Goal: Information Seeking & Learning: Learn about a topic

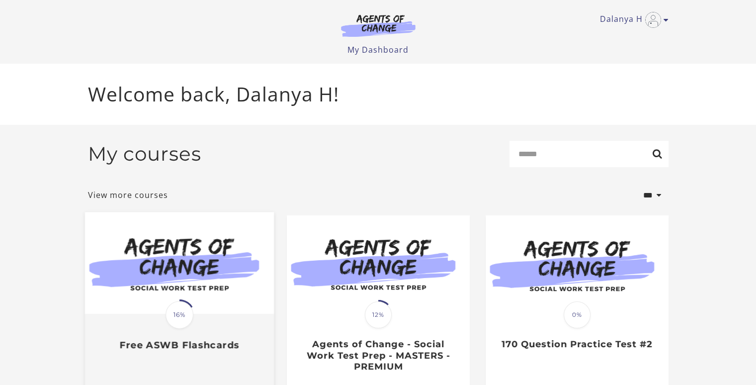
drag, startPoint x: 0, startPoint y: 0, endPoint x: 204, endPoint y: 278, distance: 344.9
click at [204, 278] on img at bounding box center [178, 263] width 189 height 102
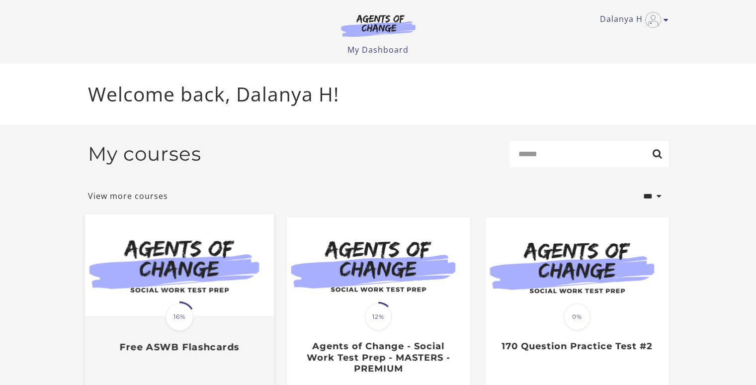
click at [223, 247] on img at bounding box center [178, 265] width 189 height 102
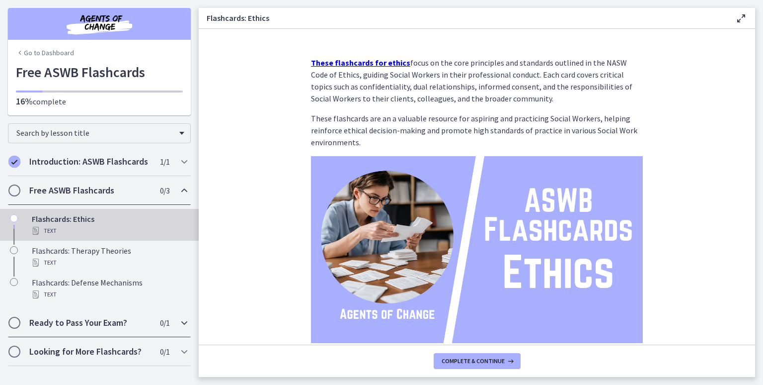
click at [183, 324] on icon "Chapters" at bounding box center [184, 323] width 12 height 12
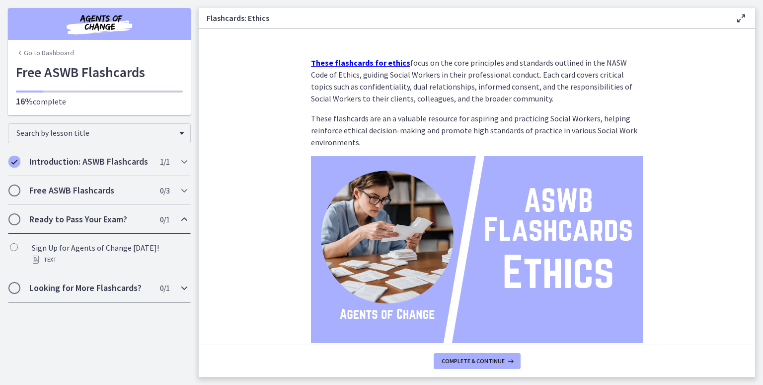
click at [186, 289] on icon "Chapters" at bounding box center [184, 288] width 12 height 12
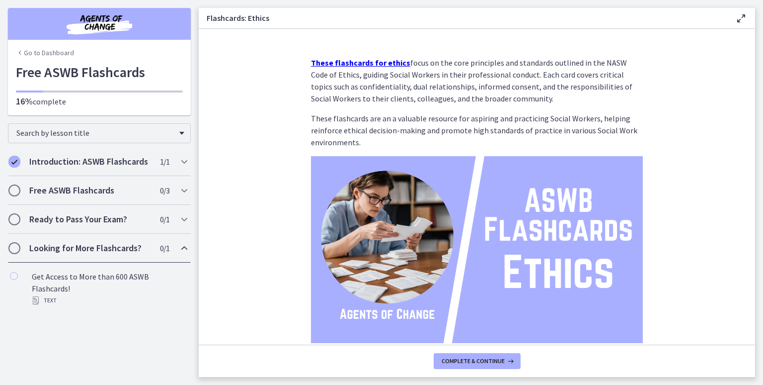
click at [35, 54] on link "Go to Dashboard" at bounding box center [45, 53] width 58 height 10
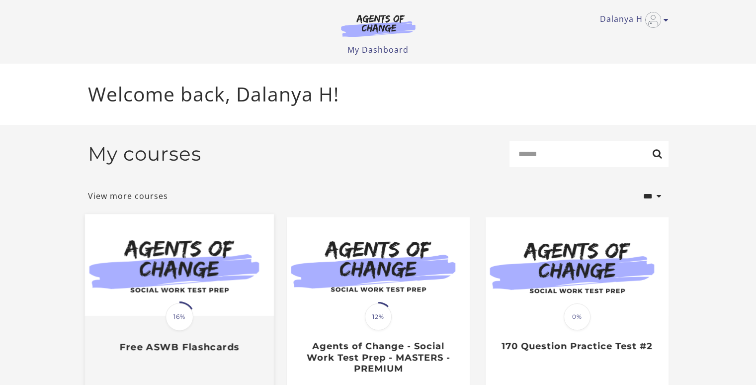
click at [148, 242] on img at bounding box center [178, 265] width 189 height 102
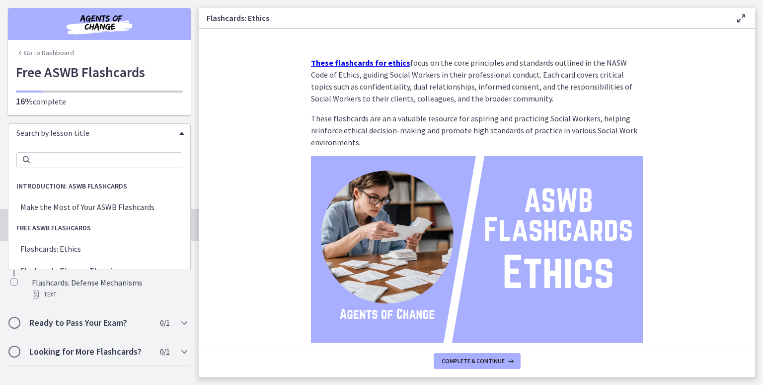
click at [180, 137] on div "Search by lesson title" at bounding box center [99, 133] width 183 height 20
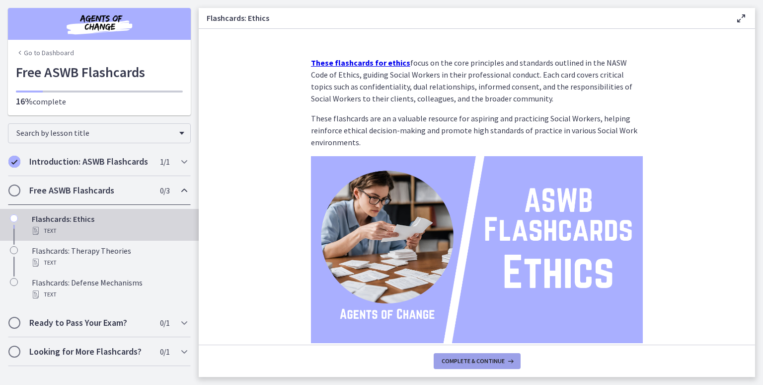
click at [453, 360] on span "Complete & continue" at bounding box center [473, 361] width 63 height 8
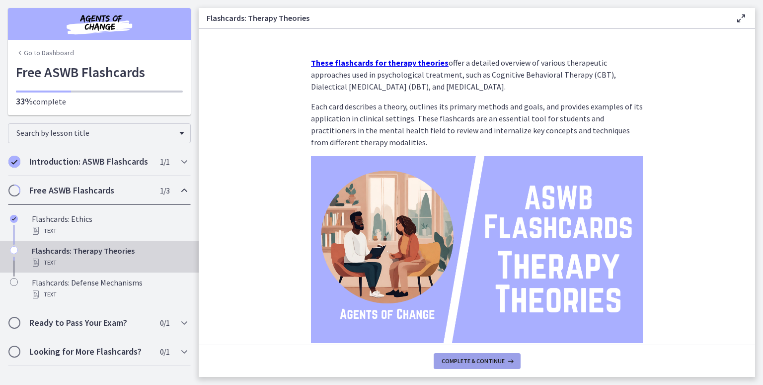
click at [453, 360] on span "Complete & continue" at bounding box center [473, 361] width 63 height 8
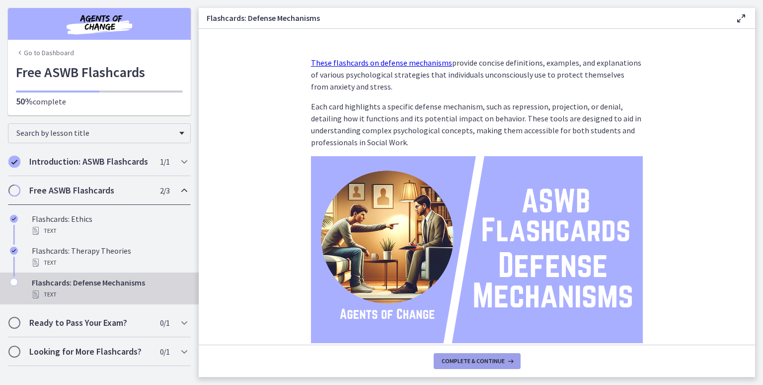
click at [453, 360] on span "Complete & continue" at bounding box center [473, 361] width 63 height 8
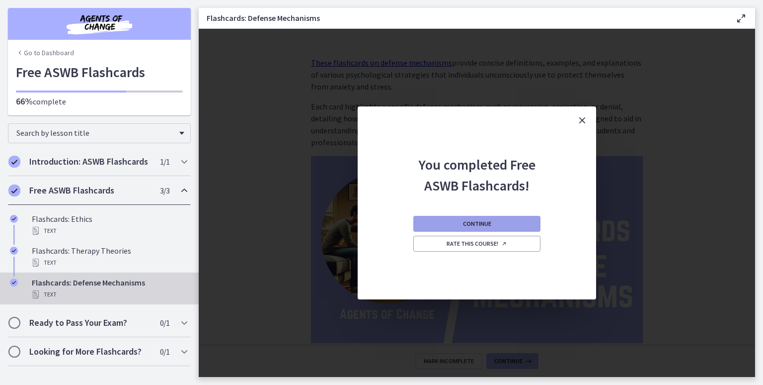
click at [523, 223] on button "Continue" at bounding box center [476, 224] width 127 height 16
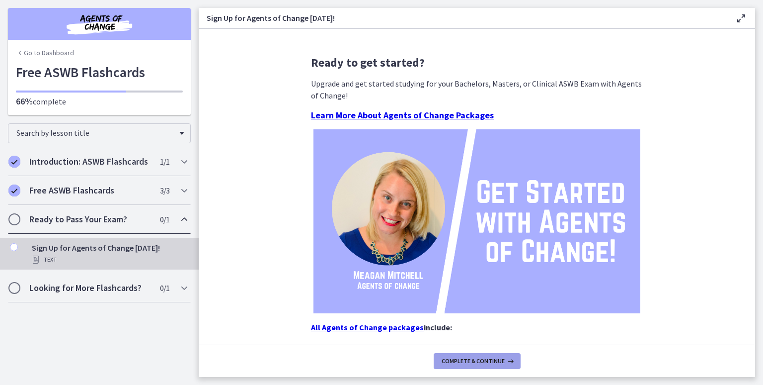
click at [450, 358] on span "Complete & continue" at bounding box center [473, 361] width 63 height 8
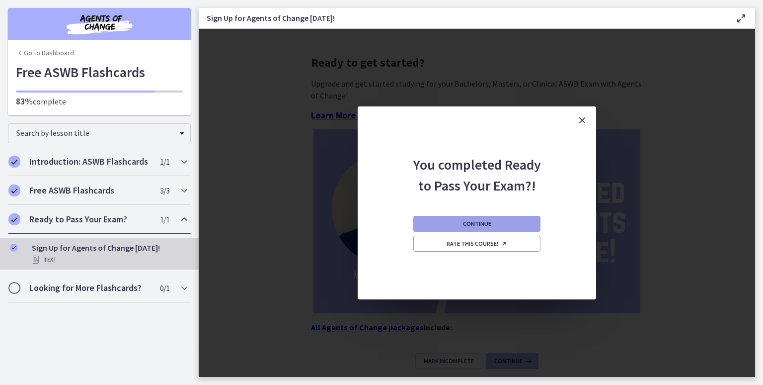
click at [478, 224] on span "Continue" at bounding box center [477, 224] width 28 height 8
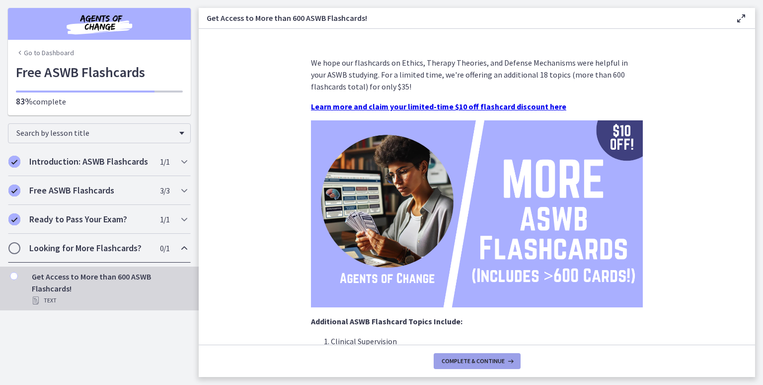
click at [451, 356] on button "Complete & continue" at bounding box center [477, 361] width 87 height 16
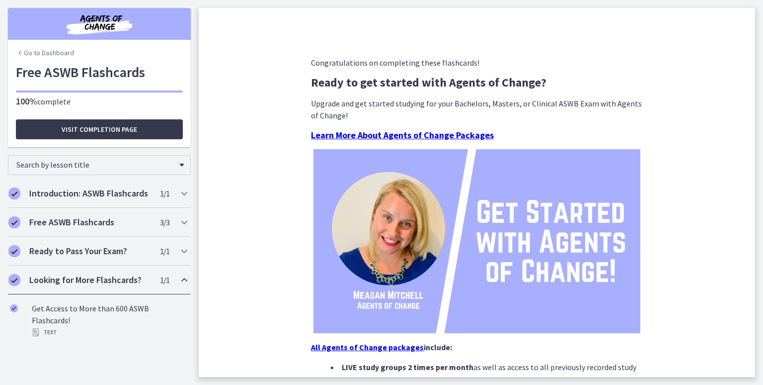
click at [451, 356] on div "Congratulations on completing these flashcards! Ready to get started with Agent…" at bounding box center [477, 278] width 332 height 443
click at [136, 129] on span "Visit completion page" at bounding box center [100, 129] width 76 height 12
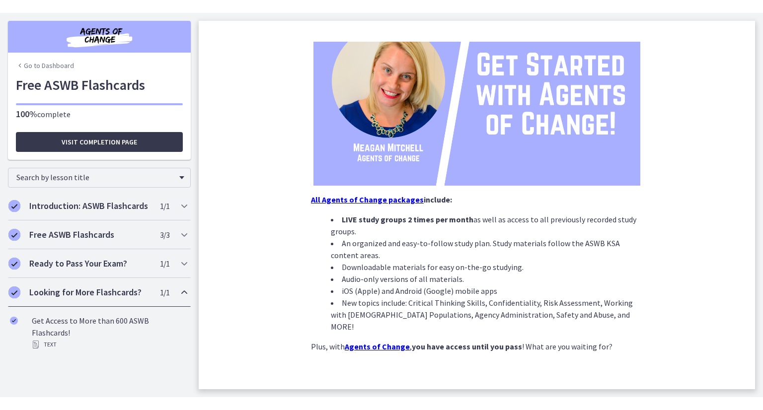
scroll to position [134, 0]
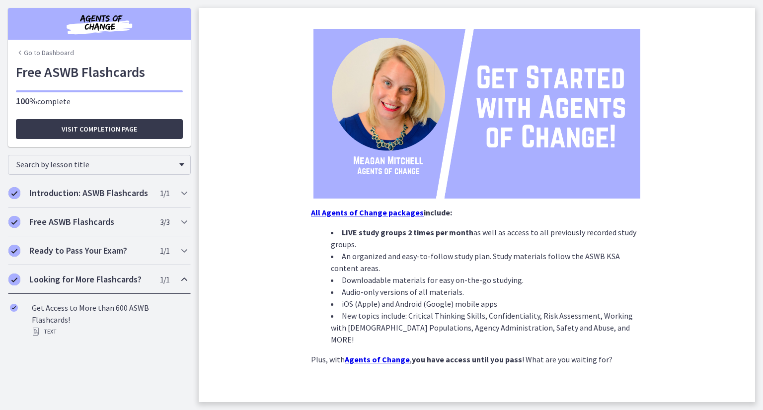
click at [46, 54] on link "Go to Dashboard" at bounding box center [45, 53] width 58 height 10
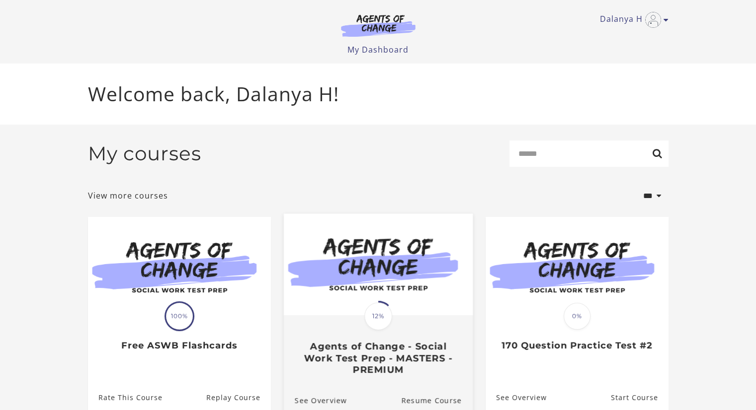
click at [398, 262] on img at bounding box center [377, 265] width 189 height 102
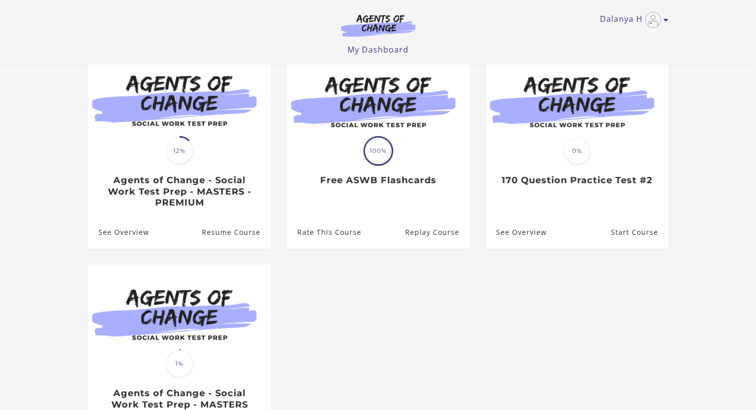
scroll to position [122, 0]
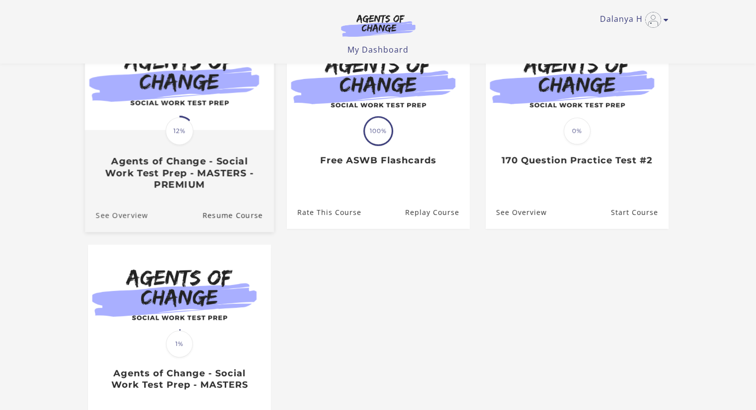
click at [131, 219] on link "See Overview" at bounding box center [115, 215] width 63 height 33
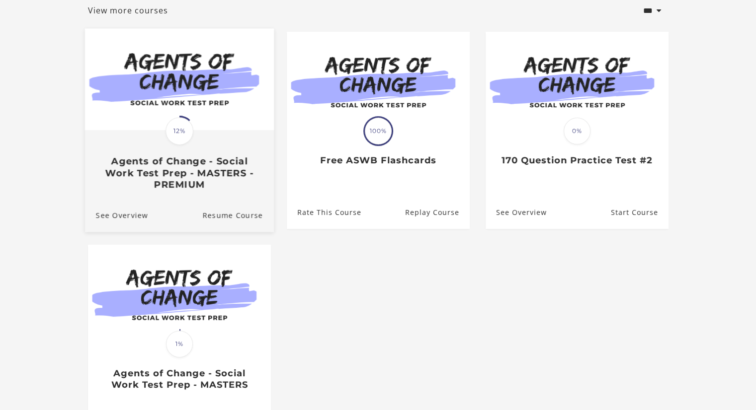
click at [208, 71] on img at bounding box center [178, 80] width 189 height 102
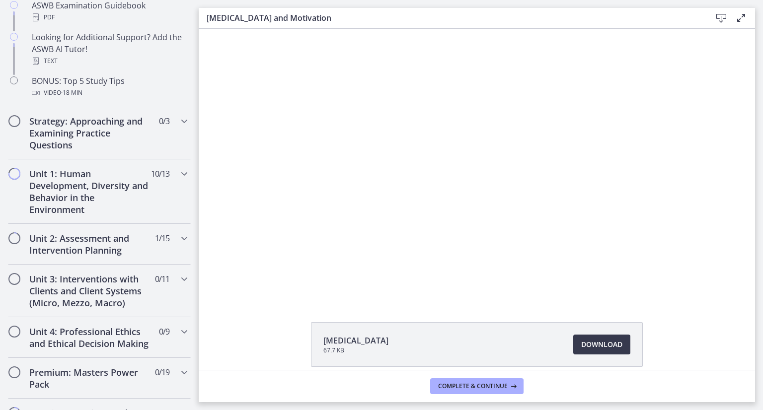
scroll to position [537, 0]
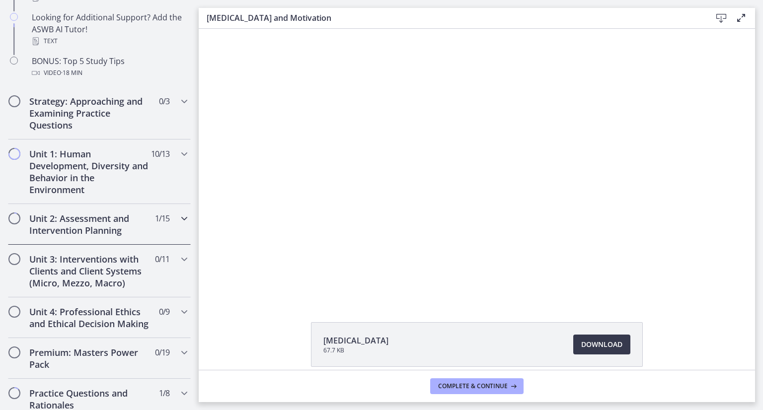
click at [89, 219] on h2 "Unit 2: Assessment and Intervention Planning" at bounding box center [89, 225] width 121 height 24
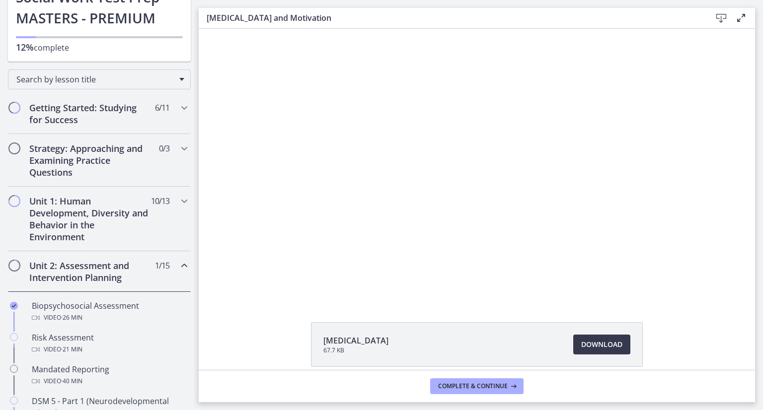
scroll to position [80, 0]
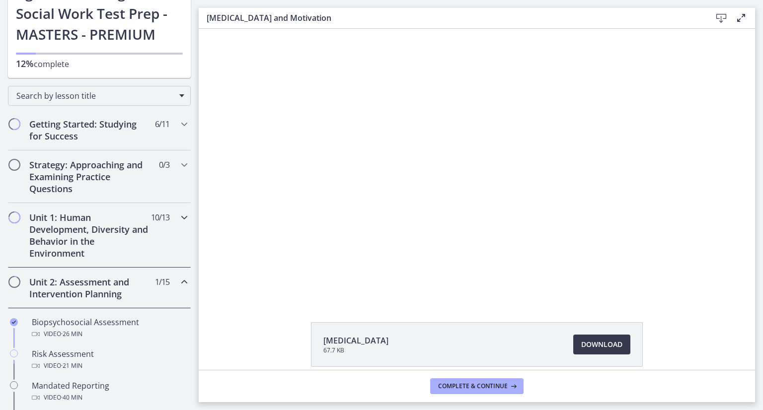
click at [55, 213] on h2 "Unit 1: Human Development, Diversity and Behavior in the Environment" at bounding box center [89, 236] width 121 height 48
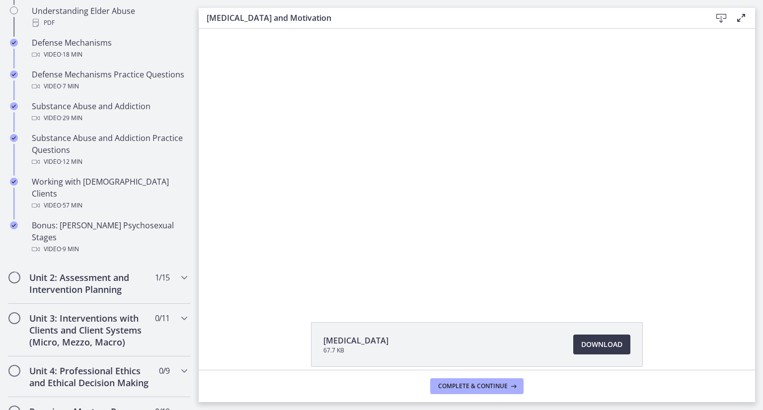
scroll to position [596, 0]
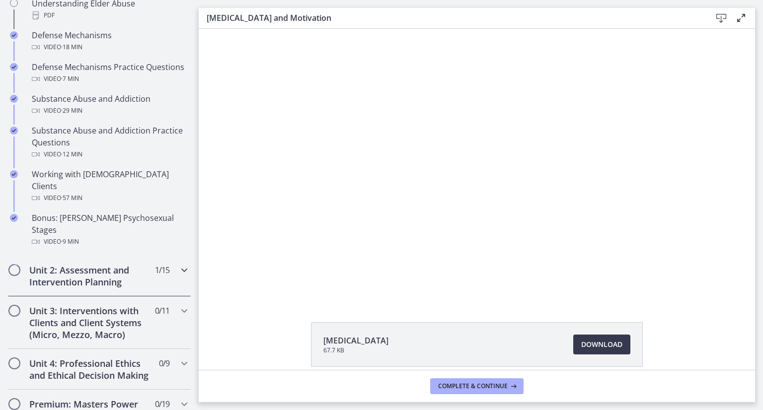
click at [93, 264] on h2 "Unit 2: Assessment and Intervention Planning" at bounding box center [89, 276] width 121 height 24
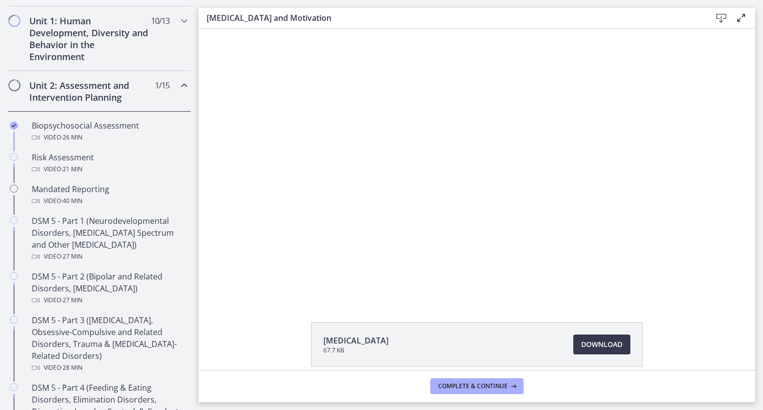
scroll to position [258, 0]
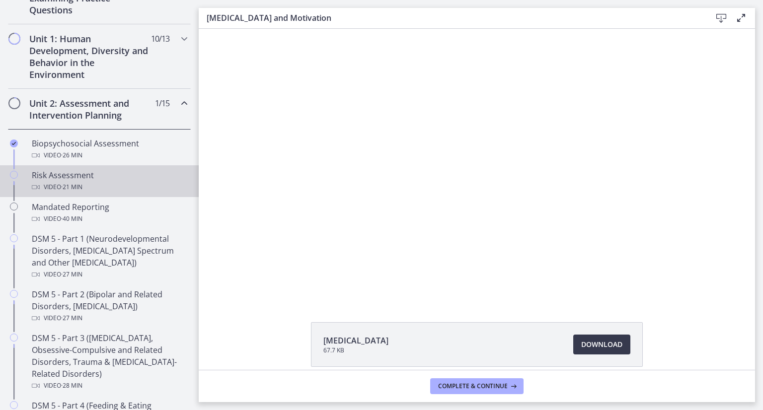
click at [58, 181] on div "Video · 21 min" at bounding box center [109, 187] width 155 height 12
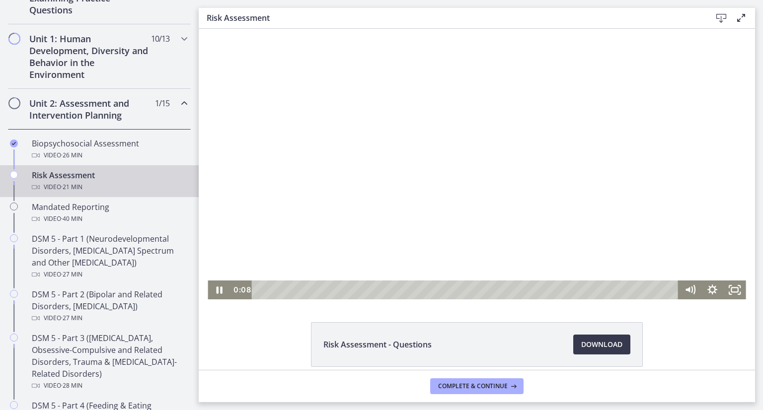
click at [651, 92] on div at bounding box center [477, 164] width 538 height 271
click at [728, 287] on icon "Fullscreen" at bounding box center [735, 290] width 27 height 23
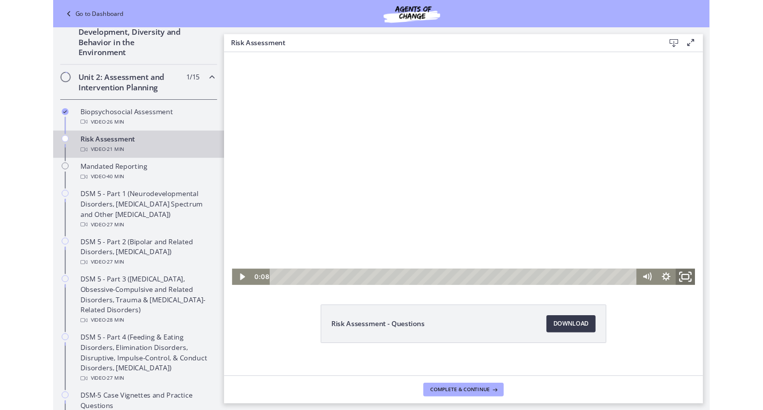
scroll to position [213, 0]
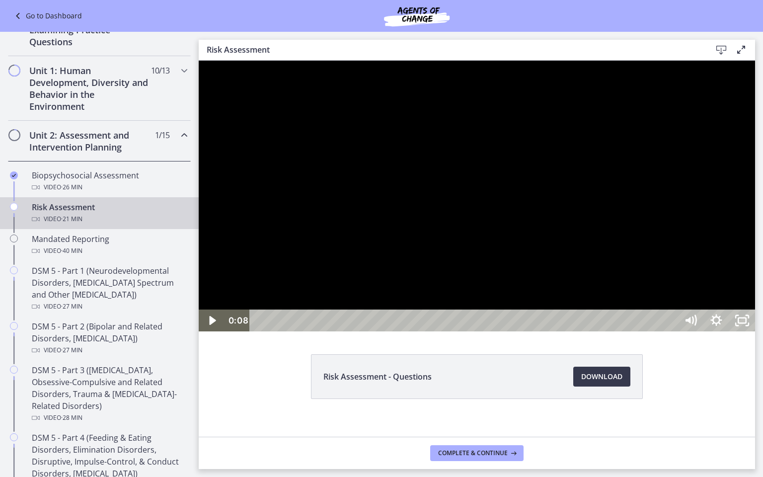
click at [604, 331] on div at bounding box center [477, 196] width 557 height 271
click at [607, 301] on div at bounding box center [477, 196] width 557 height 271
click at [758, 334] on icon "Unfullscreen" at bounding box center [742, 321] width 31 height 26
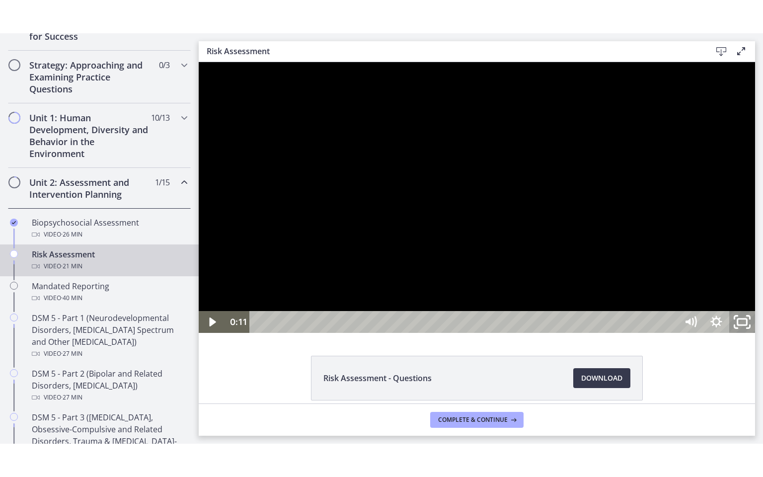
scroll to position [258, 0]
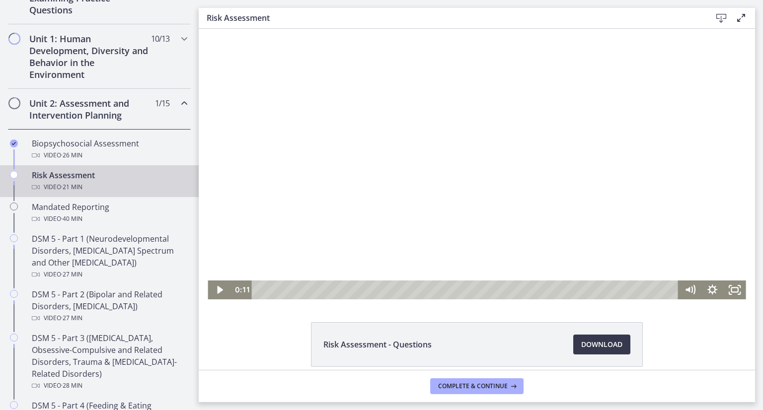
click at [276, 190] on div at bounding box center [477, 164] width 538 height 271
click at [731, 290] on icon "Fullscreen" at bounding box center [735, 290] width 22 height 19
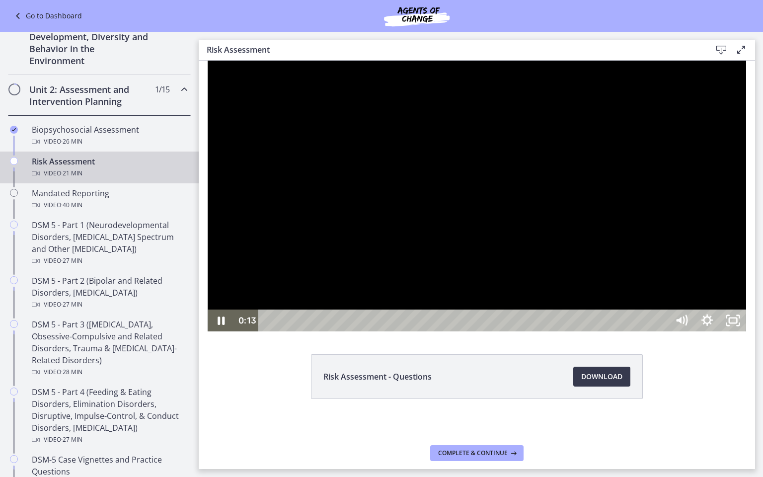
scroll to position [213, 0]
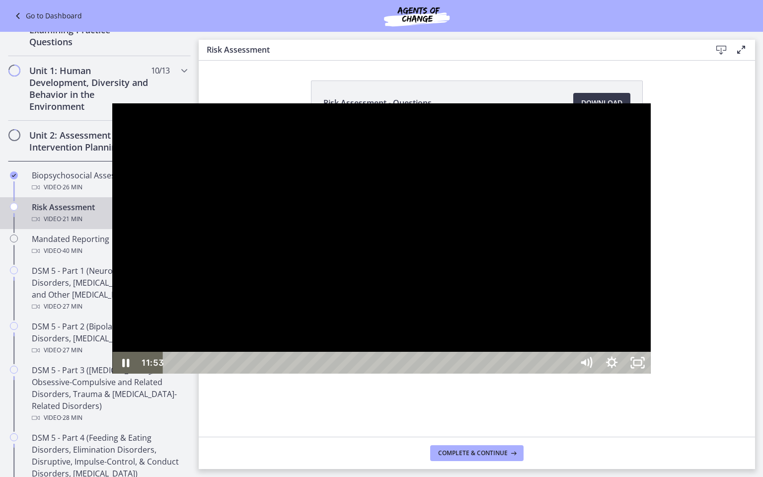
click at [412, 211] on div at bounding box center [381, 238] width 538 height 271
click at [411, 215] on div at bounding box center [381, 238] width 538 height 271
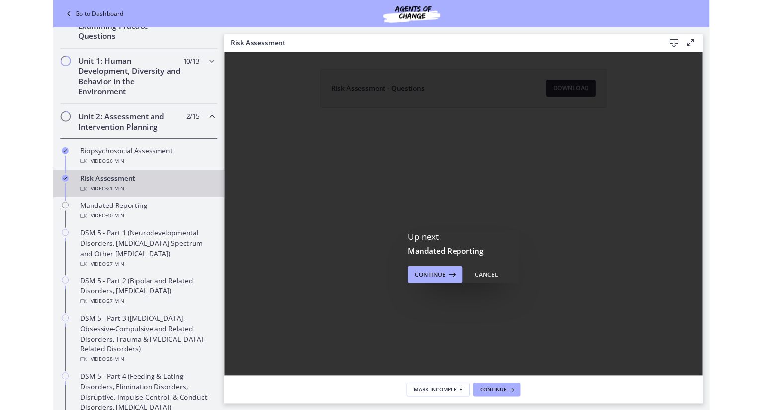
scroll to position [0, 0]
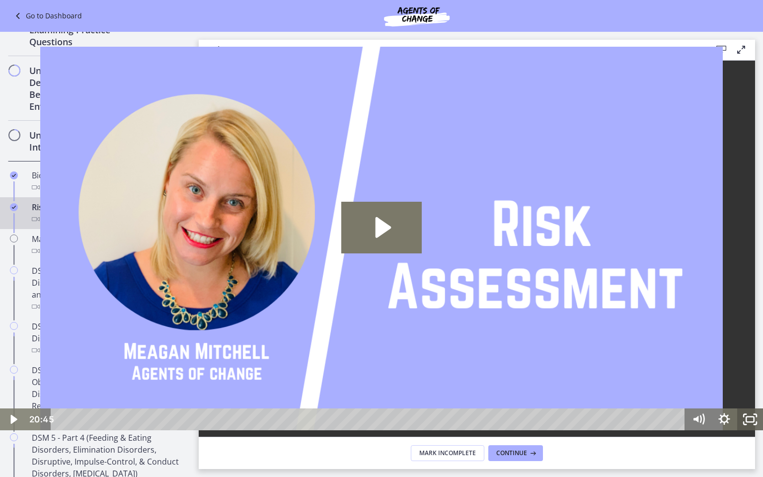
click at [746, 410] on rect "Fullscreen" at bounding box center [750, 419] width 8 height 5
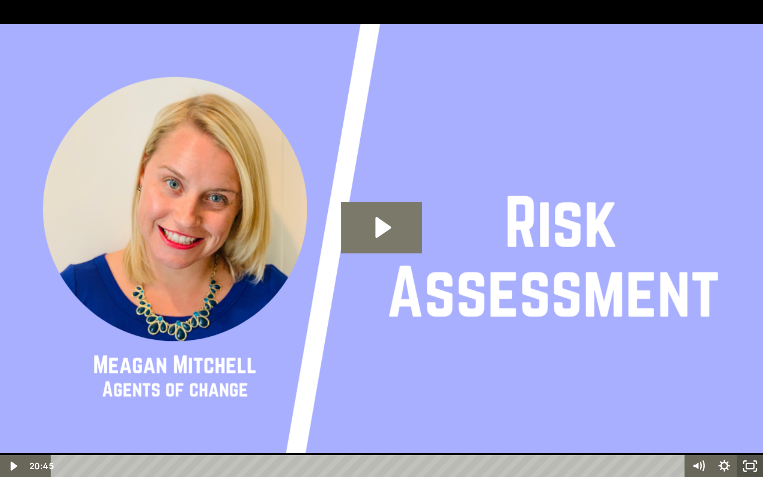
click at [749, 410] on icon "Unfullscreen" at bounding box center [750, 466] width 26 height 22
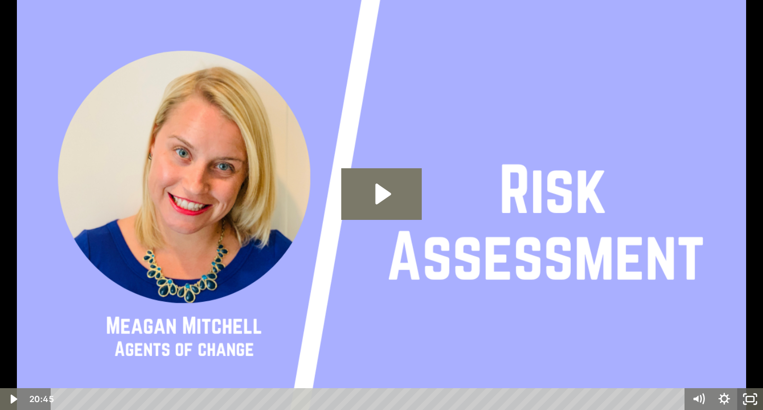
scroll to position [258, 0]
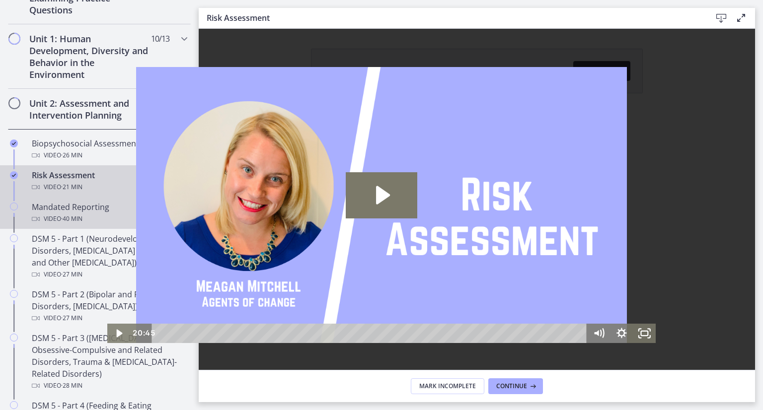
click at [51, 215] on div "Video · 40 min" at bounding box center [109, 219] width 155 height 12
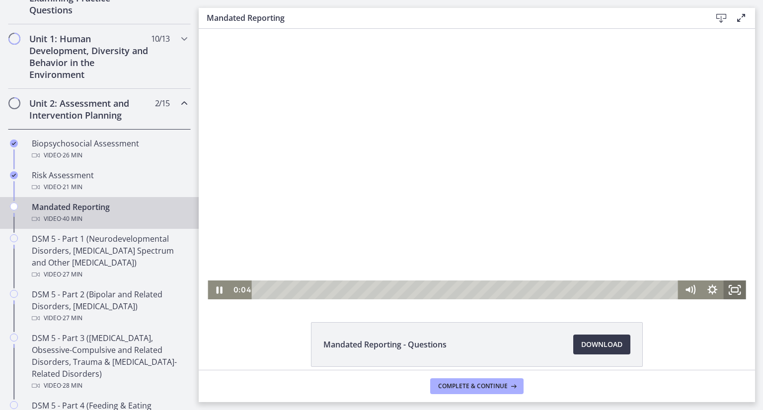
click at [730, 287] on icon "Fullscreen" at bounding box center [735, 290] width 22 height 19
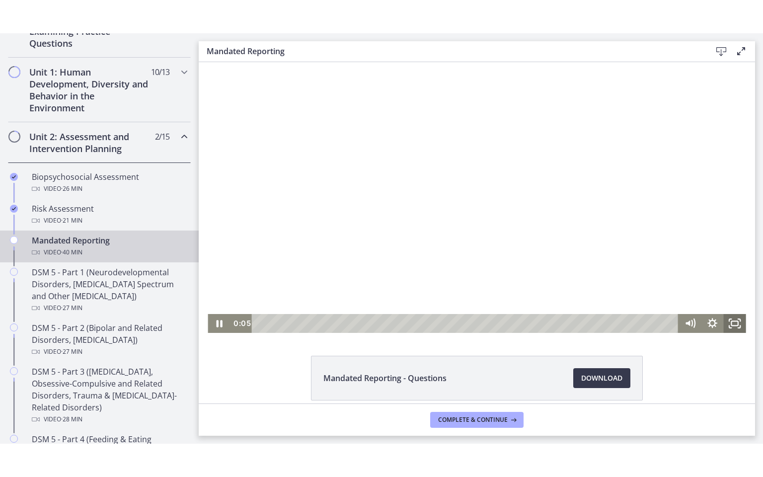
scroll to position [213, 0]
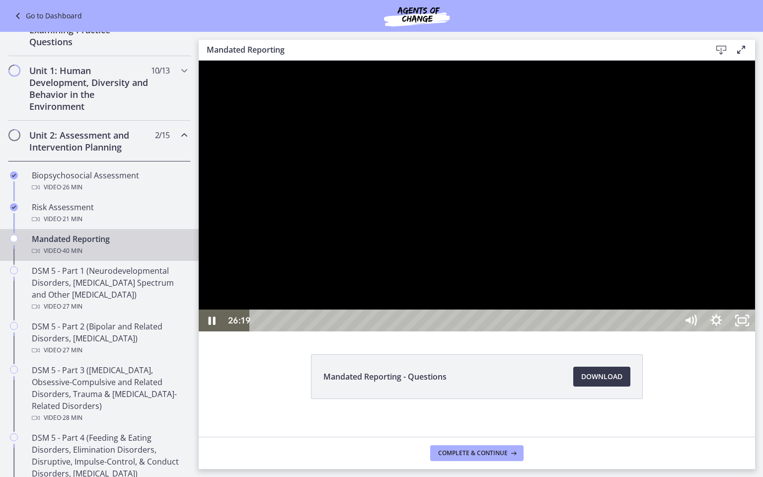
click at [698, 331] on div at bounding box center [477, 196] width 557 height 271
